Goal: Information Seeking & Learning: Understand process/instructions

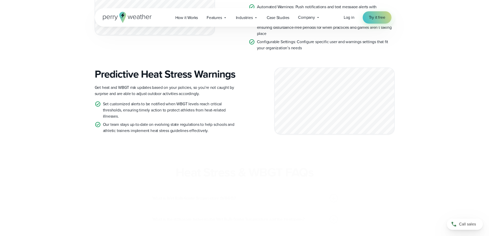
scroll to position [719, 0]
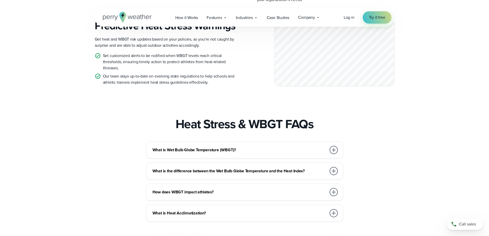
click at [334, 154] on div at bounding box center [334, 150] width 8 height 8
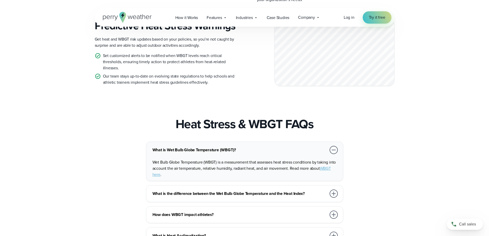
click at [334, 154] on div at bounding box center [334, 150] width 8 height 8
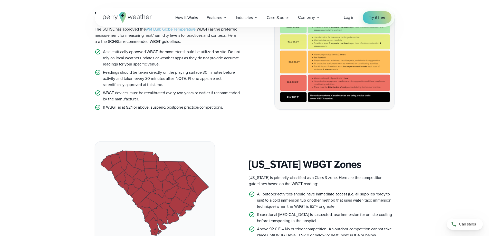
scroll to position [103, 0]
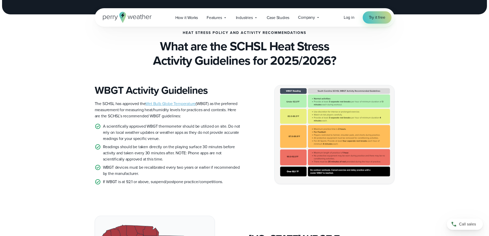
click at [347, 137] on img at bounding box center [335, 134] width 120 height 98
click at [188, 17] on span "How it Works" at bounding box center [186, 18] width 23 height 6
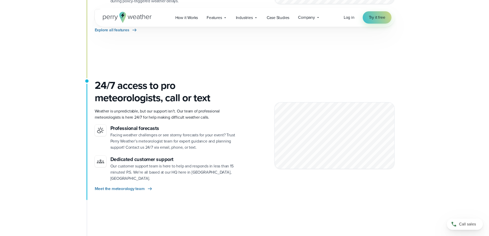
scroll to position [693, 0]
